Goal: Check status

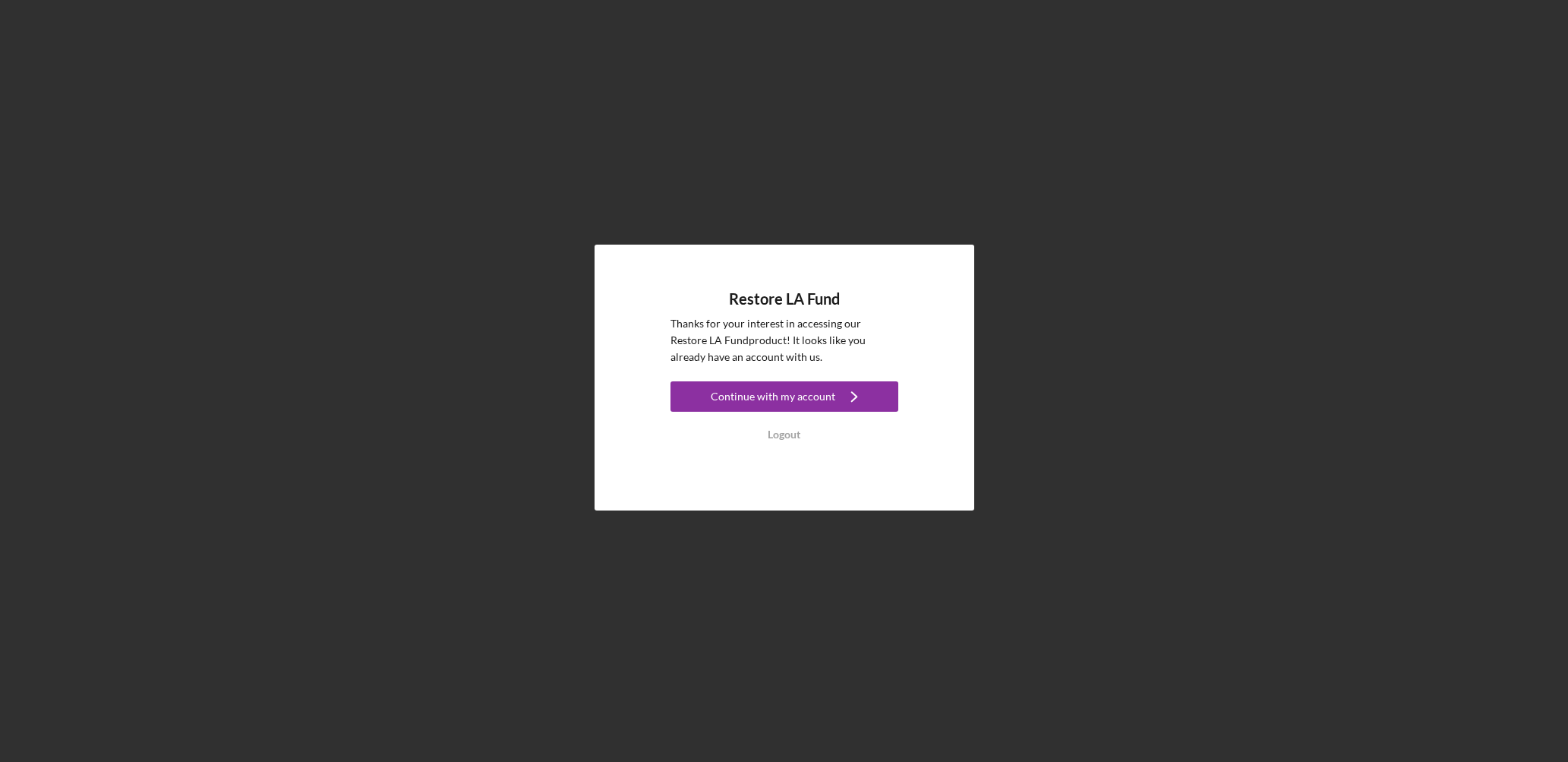
click at [785, 392] on div "Continue with my account" at bounding box center [773, 397] width 125 height 31
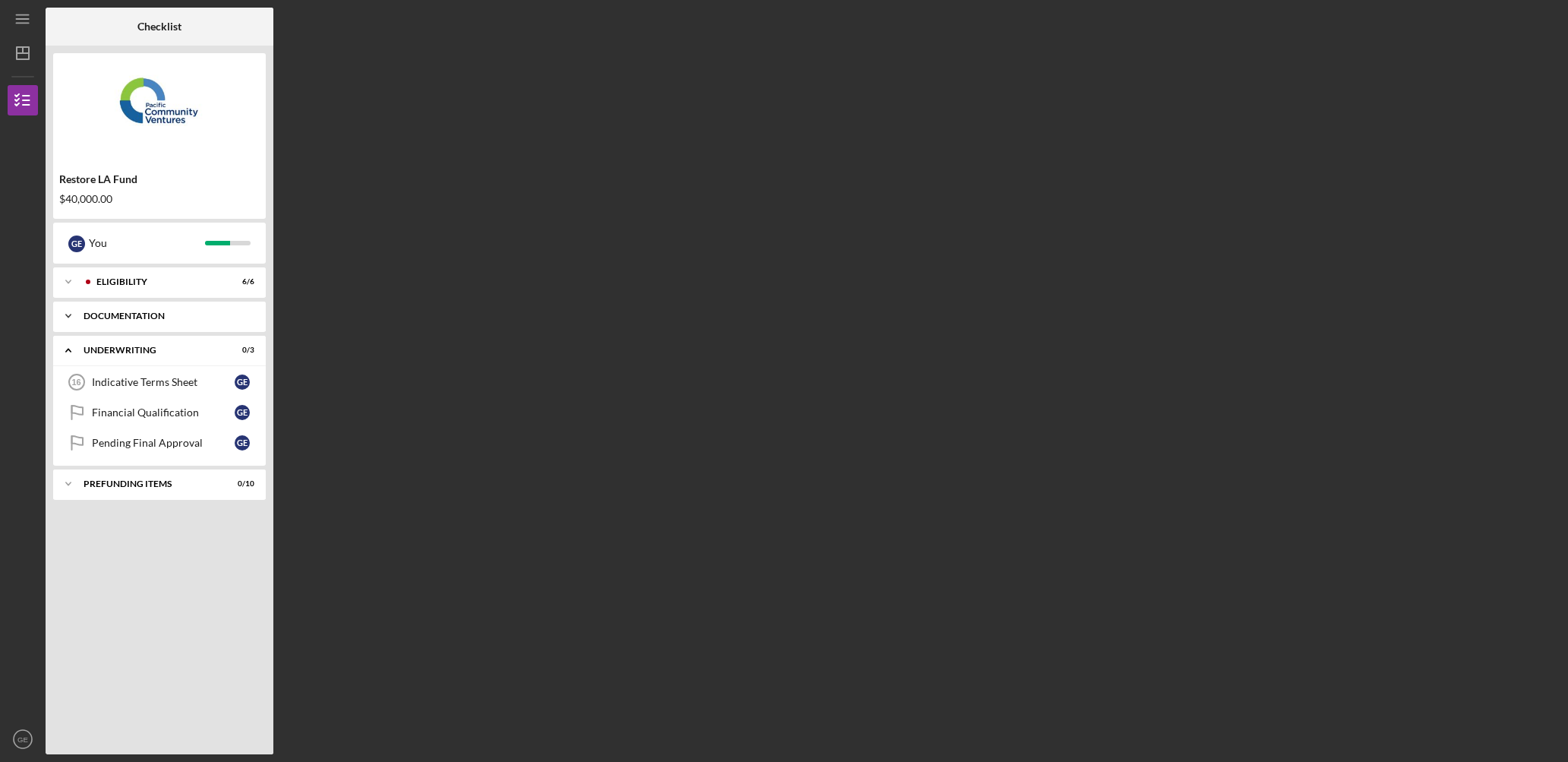
click at [155, 320] on div "Documentation" at bounding box center [165, 315] width 163 height 9
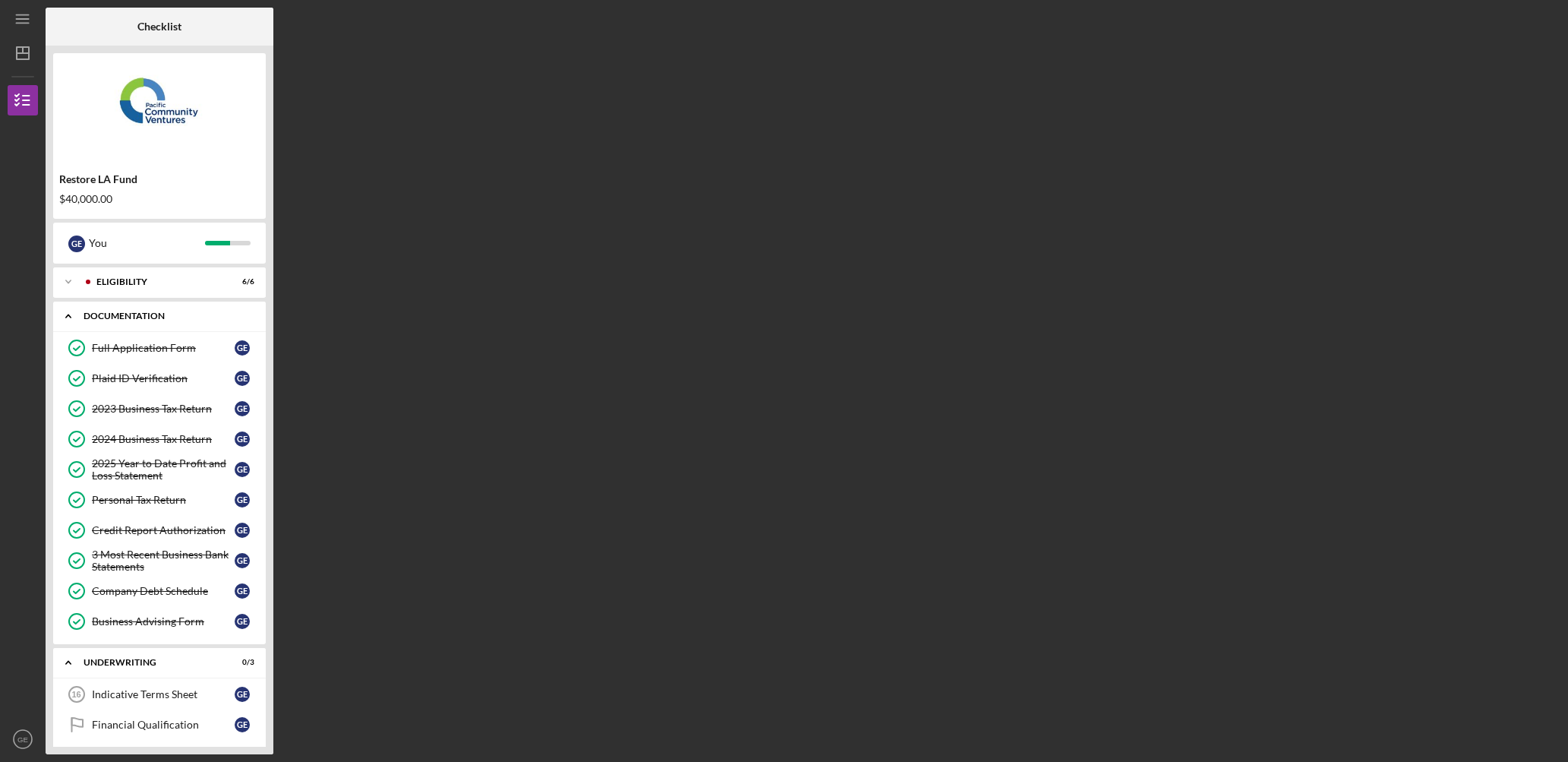
click at [155, 320] on div "Documentation" at bounding box center [165, 315] width 163 height 9
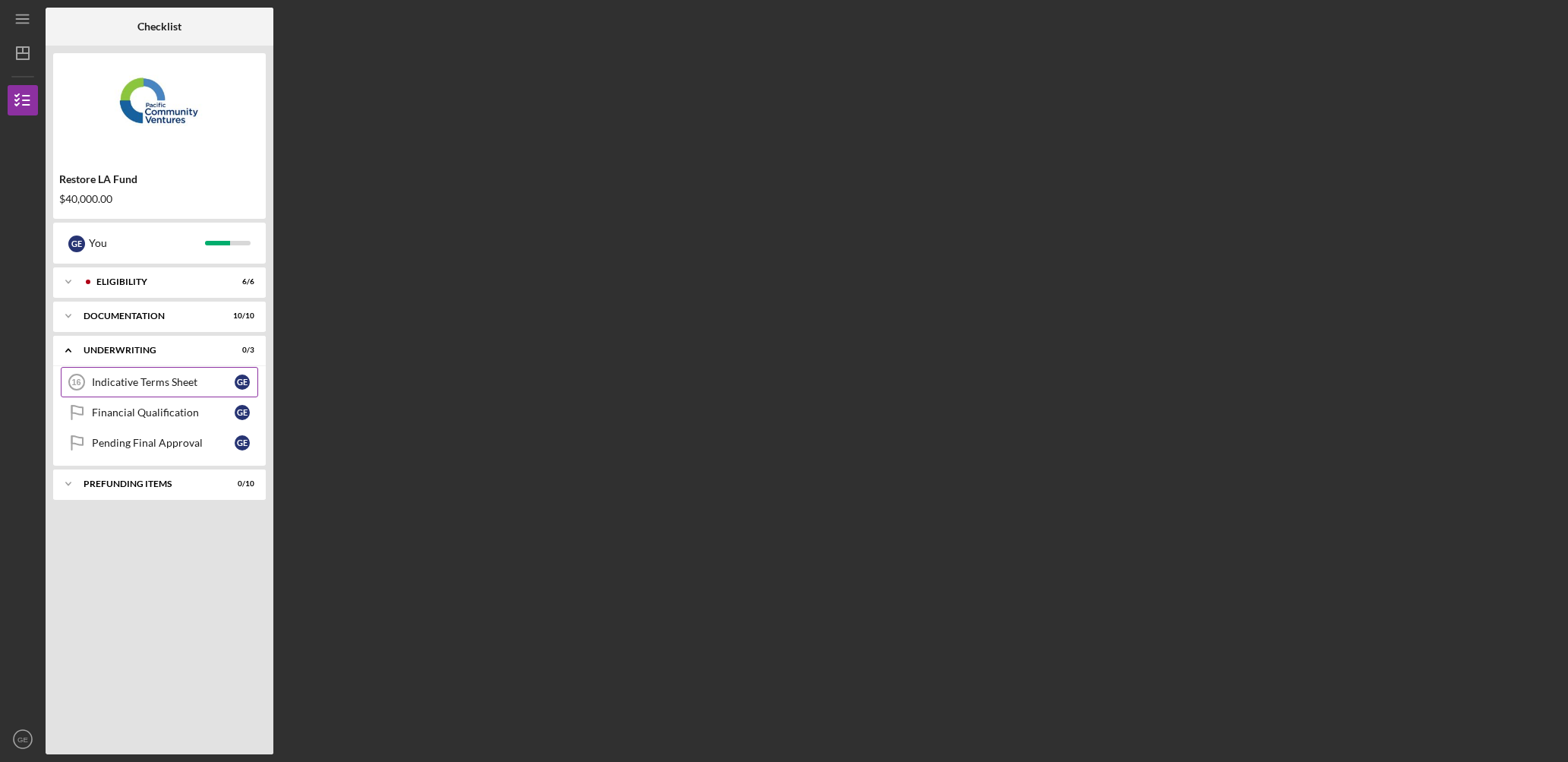
click at [148, 382] on div "Indicative Terms Sheet" at bounding box center [163, 382] width 142 height 12
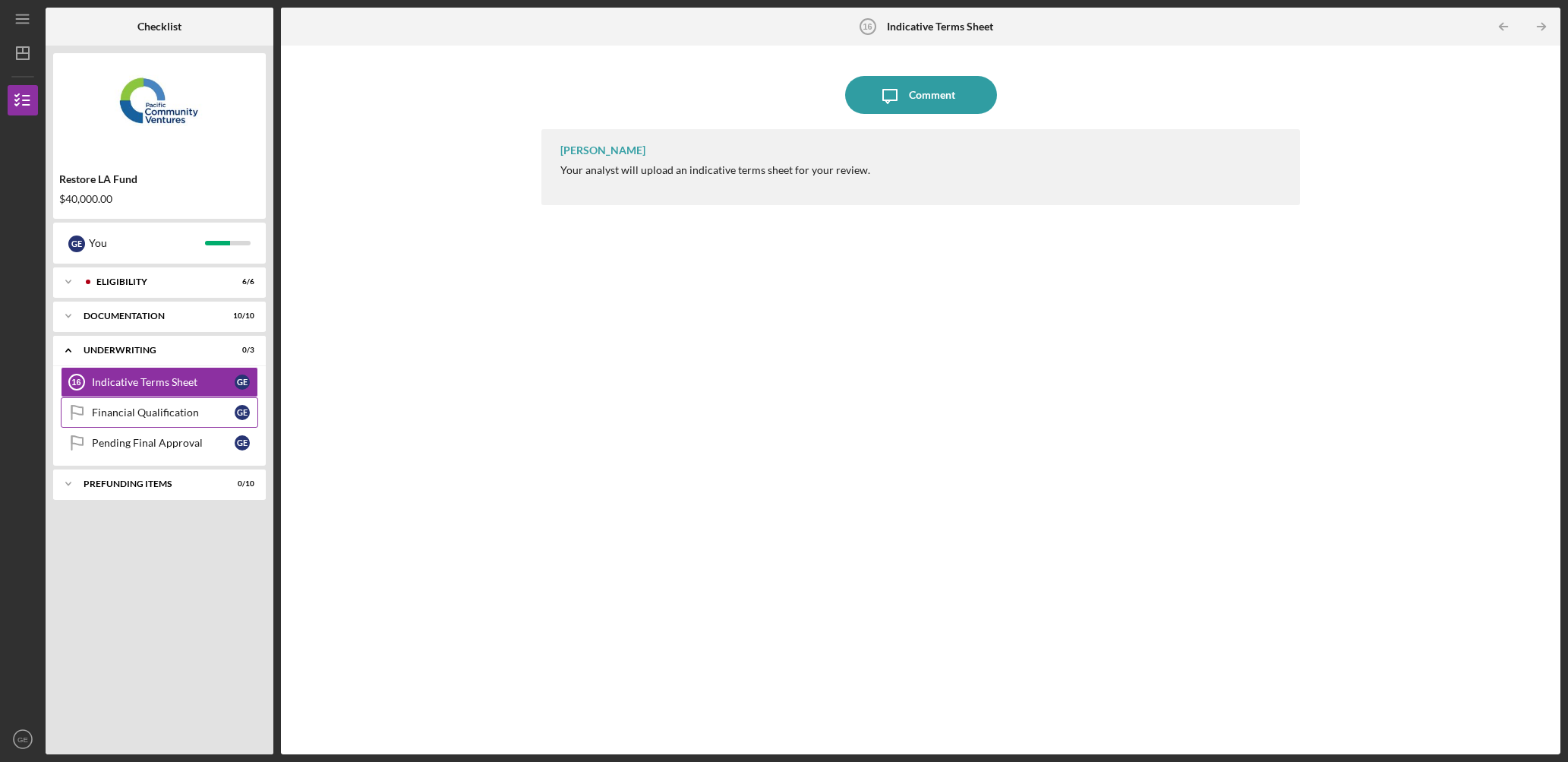
click at [150, 422] on link "Financial Qualification Financial Qualification G E" at bounding box center [159, 413] width 197 height 31
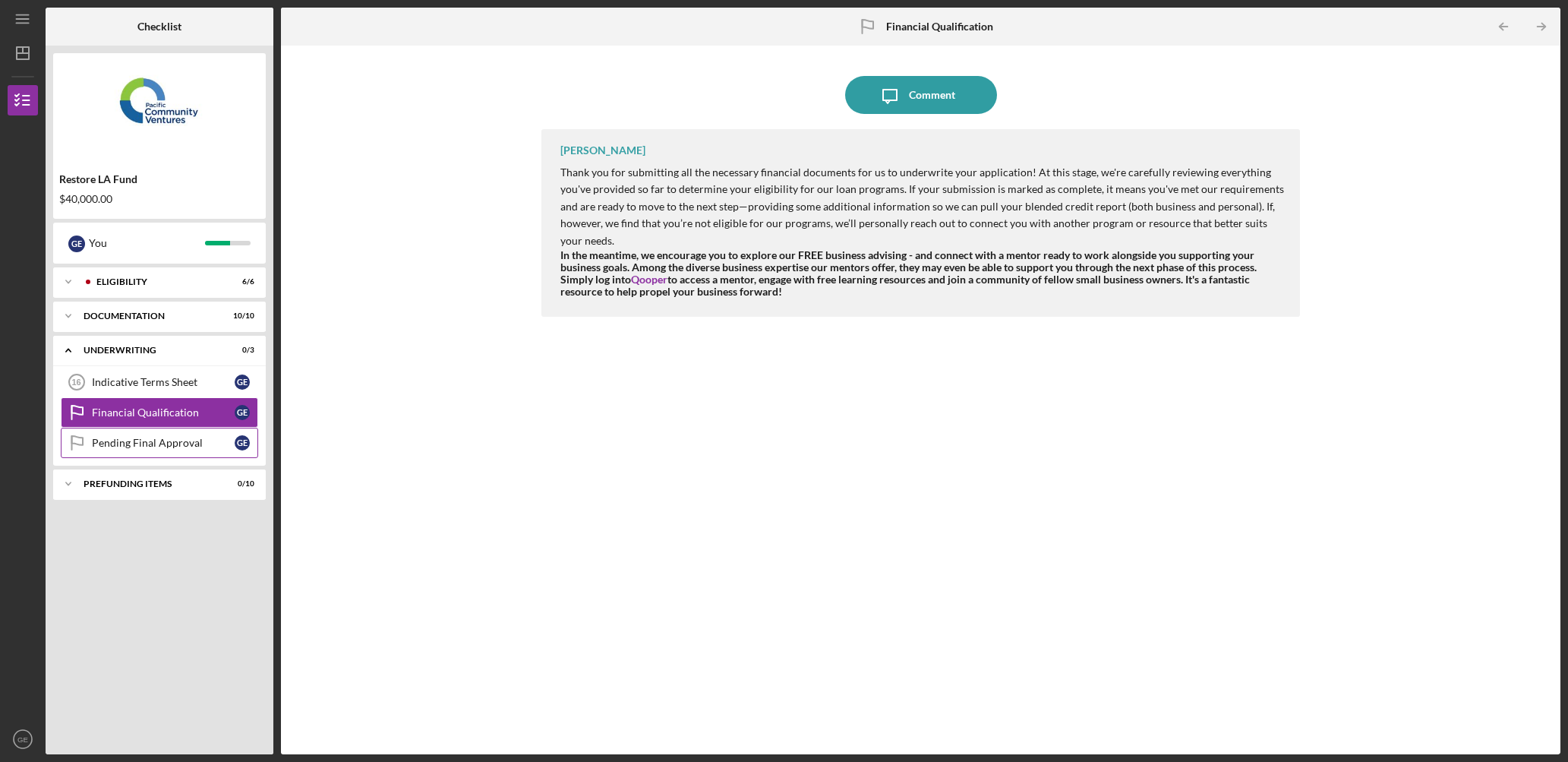
click at [146, 443] on div "Pending Final Approval" at bounding box center [163, 442] width 142 height 12
